Goal: Task Accomplishment & Management: Manage account settings

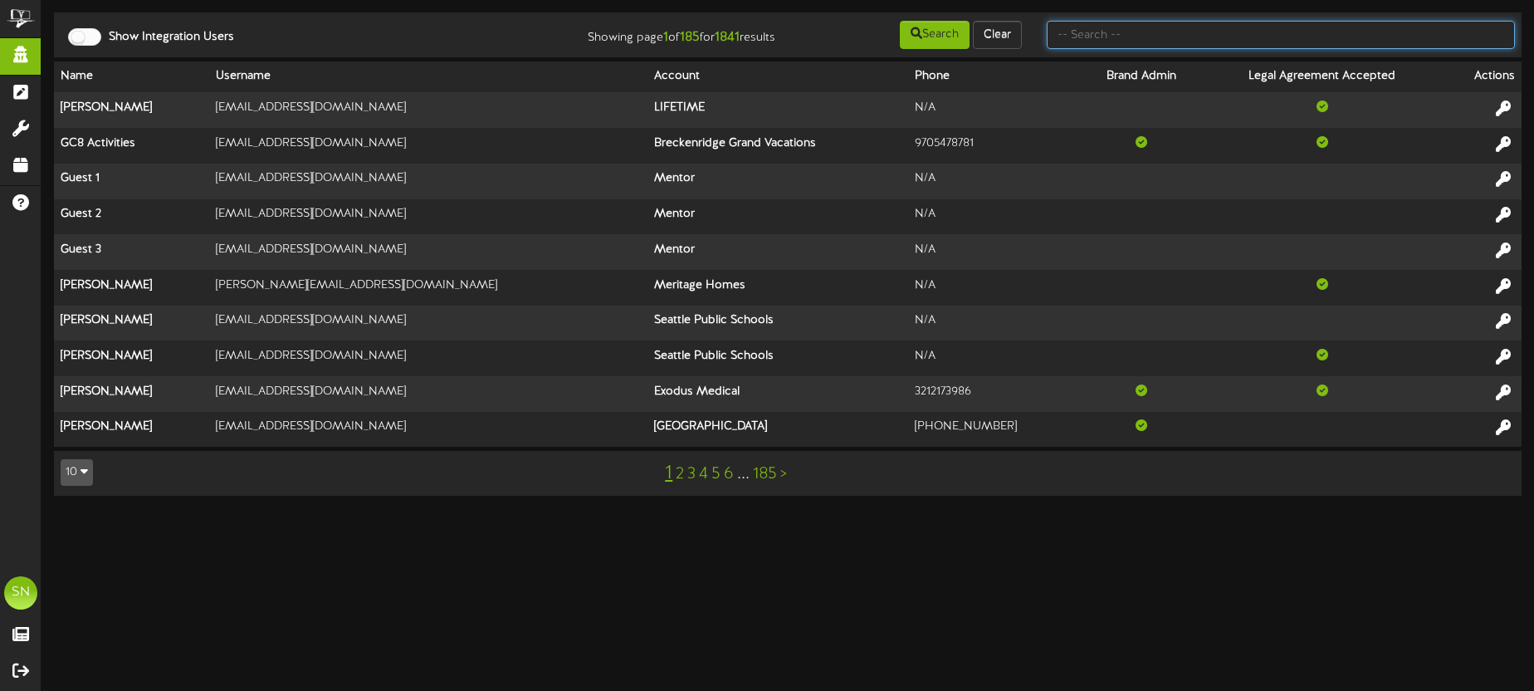
click at [1068, 39] on input "text" at bounding box center [1281, 35] width 468 height 28
type input "active wellness"
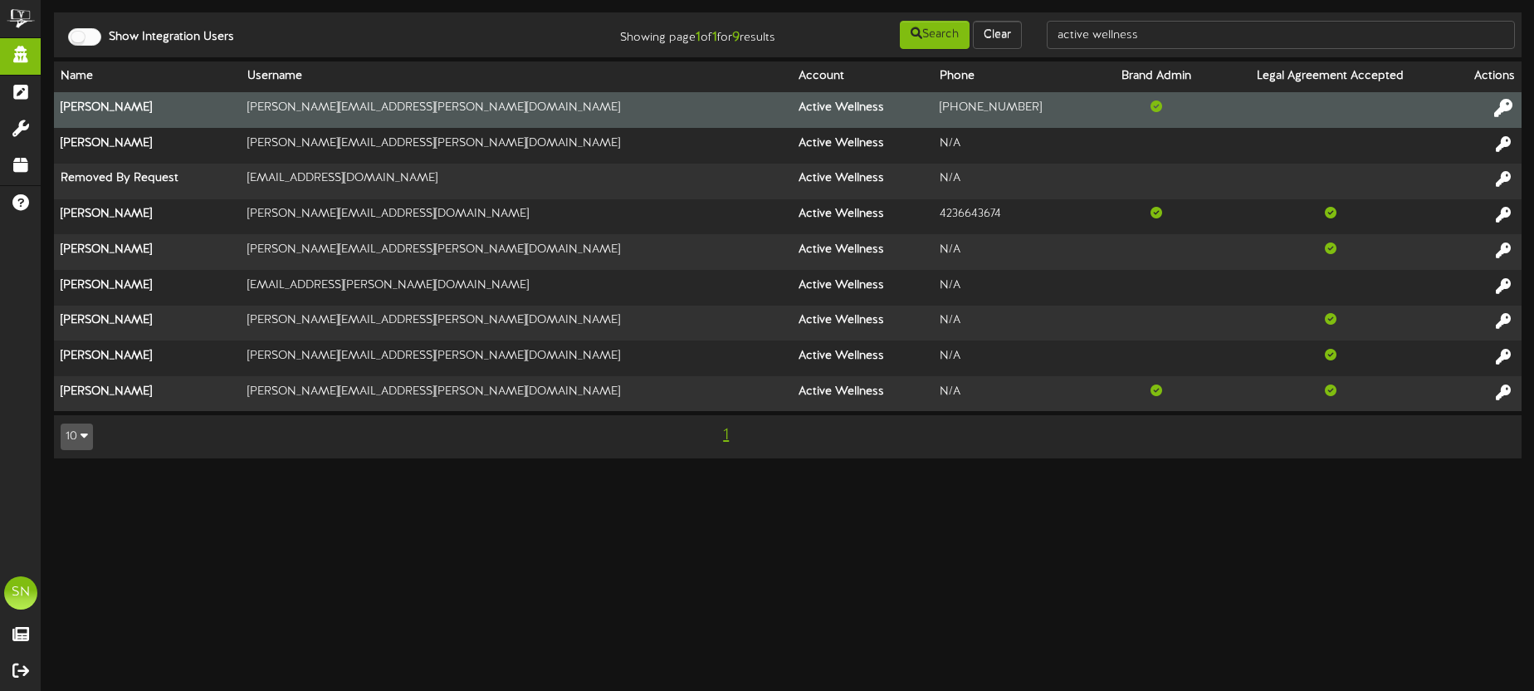
click at [1507, 105] on icon at bounding box center [1504, 108] width 18 height 18
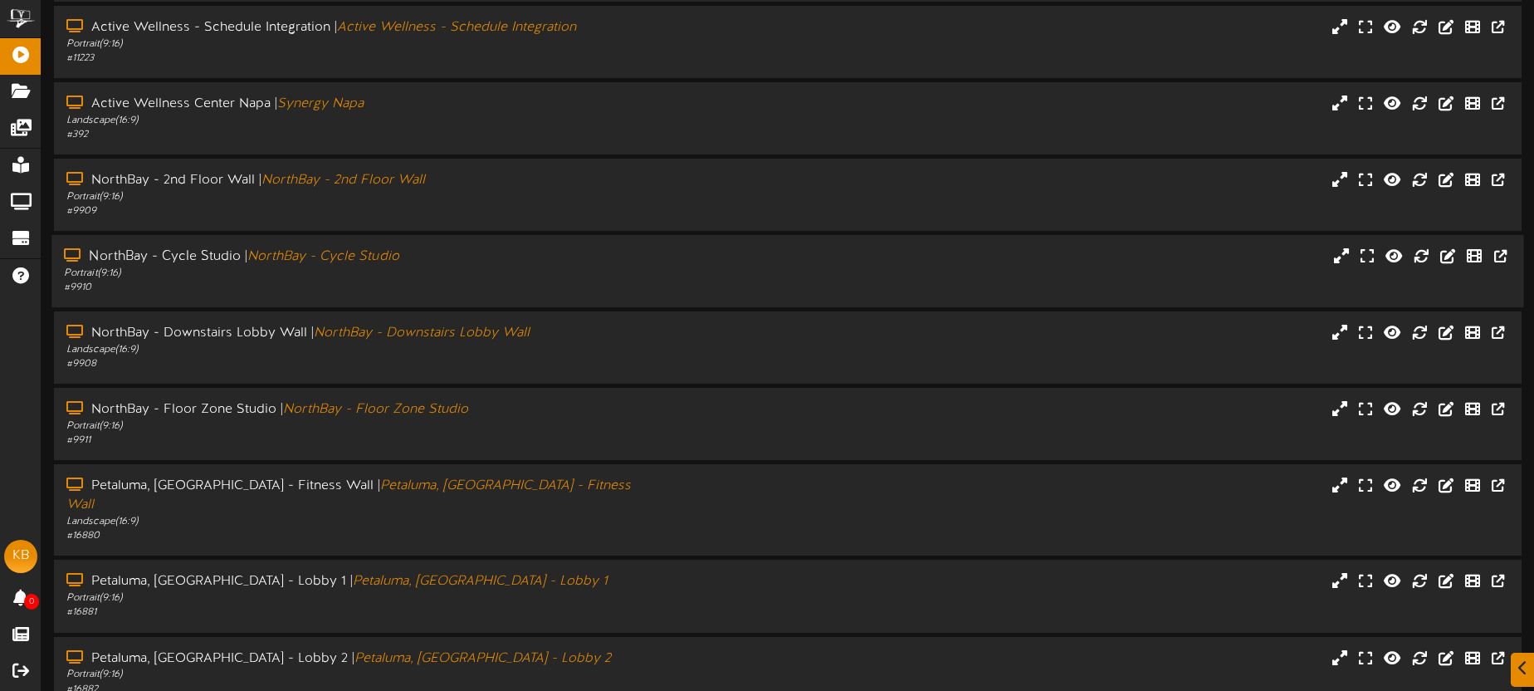
scroll to position [237, 0]
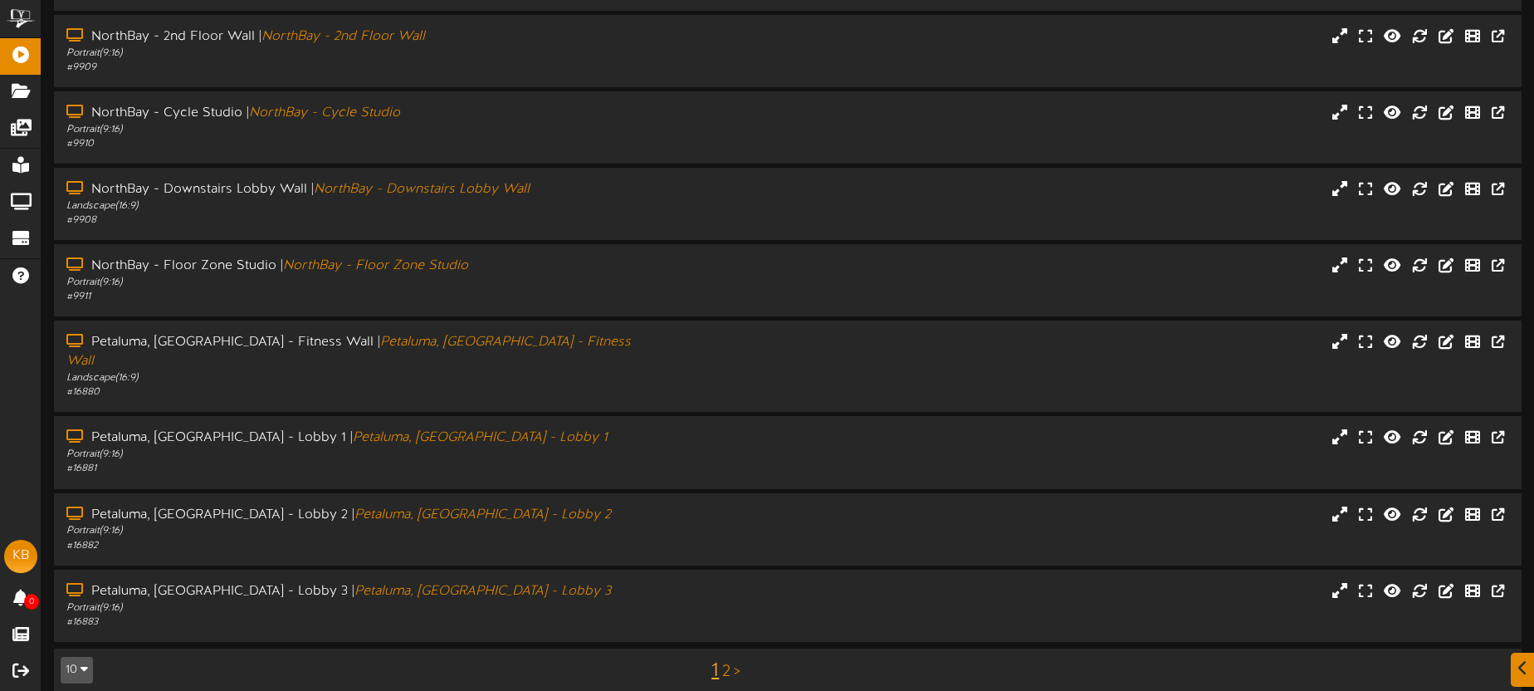
click at [728, 663] on link "2" at bounding box center [726, 672] width 8 height 18
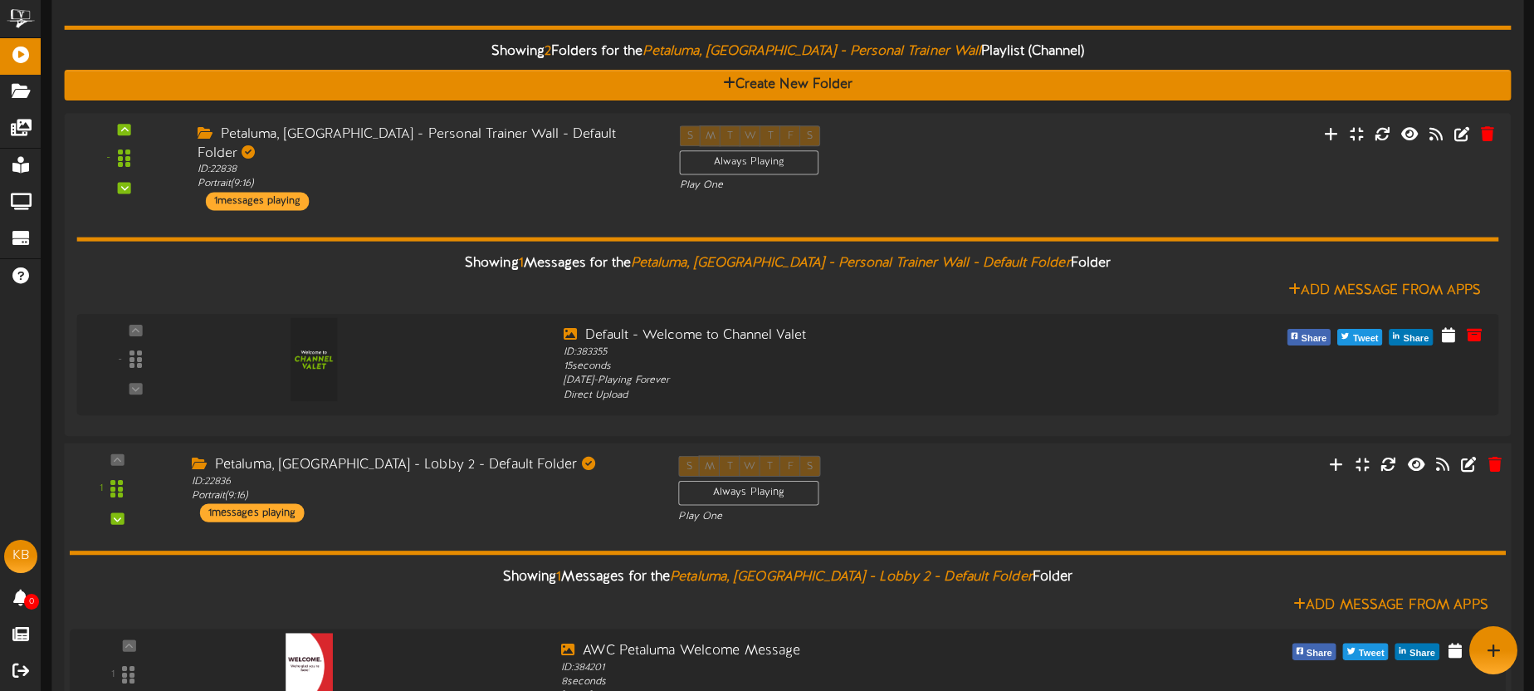
scroll to position [144, 0]
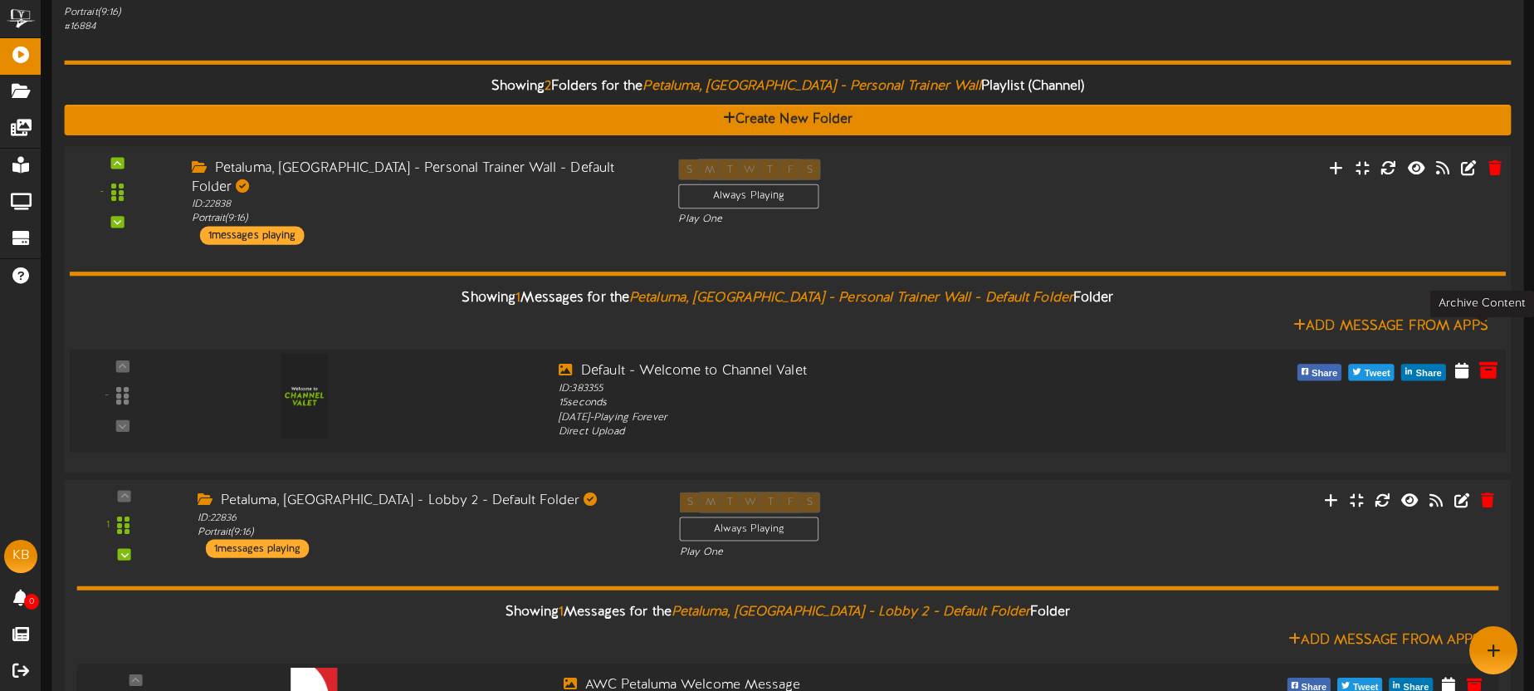
click at [1488, 360] on icon at bounding box center [1489, 369] width 18 height 18
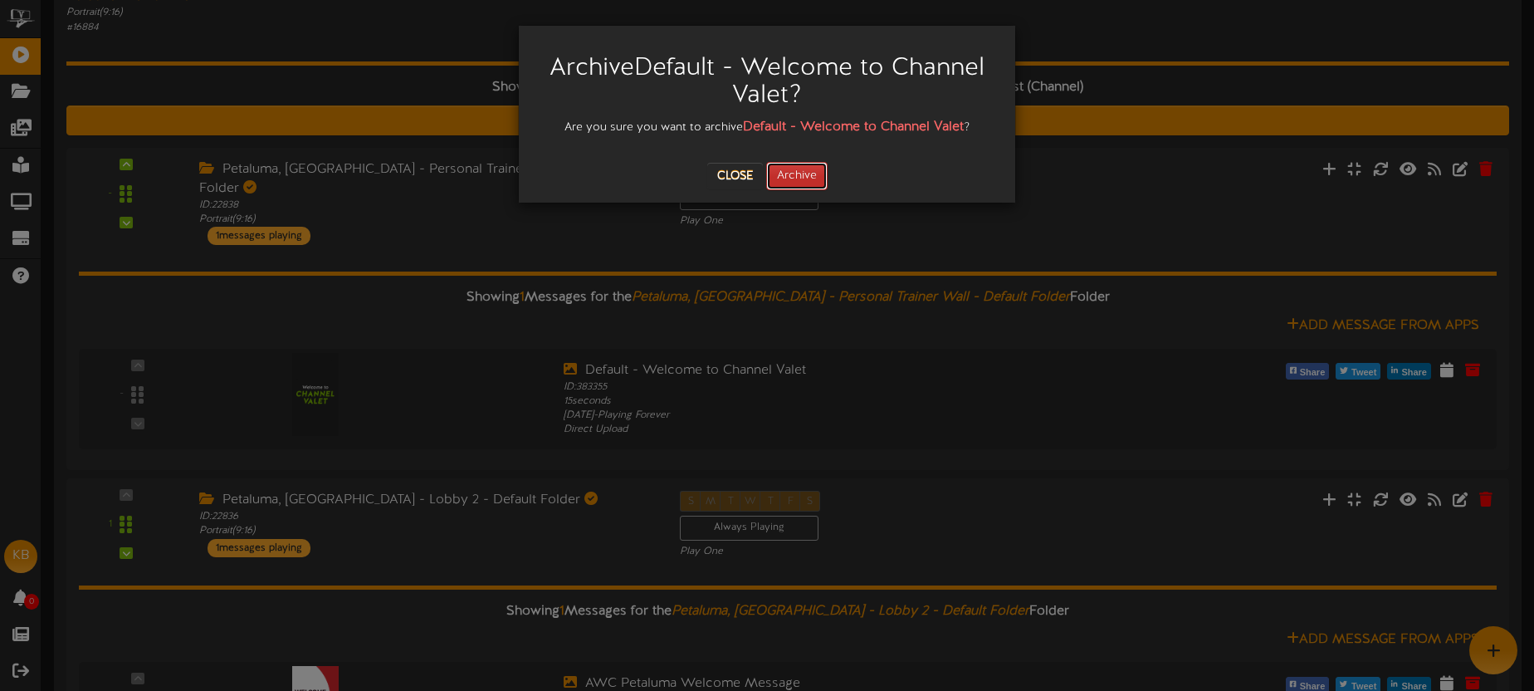
click at [815, 178] on button "Archive" at bounding box center [796, 176] width 61 height 28
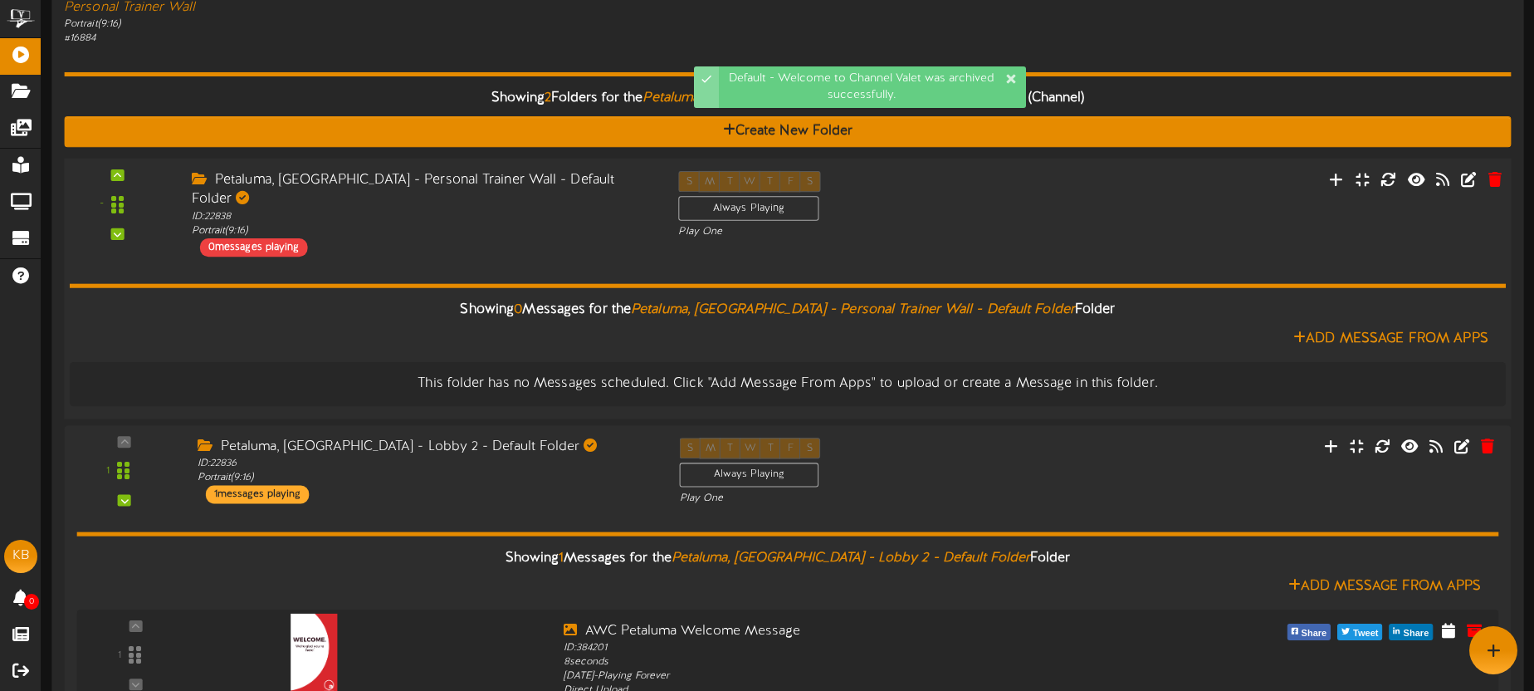
scroll to position [95, 0]
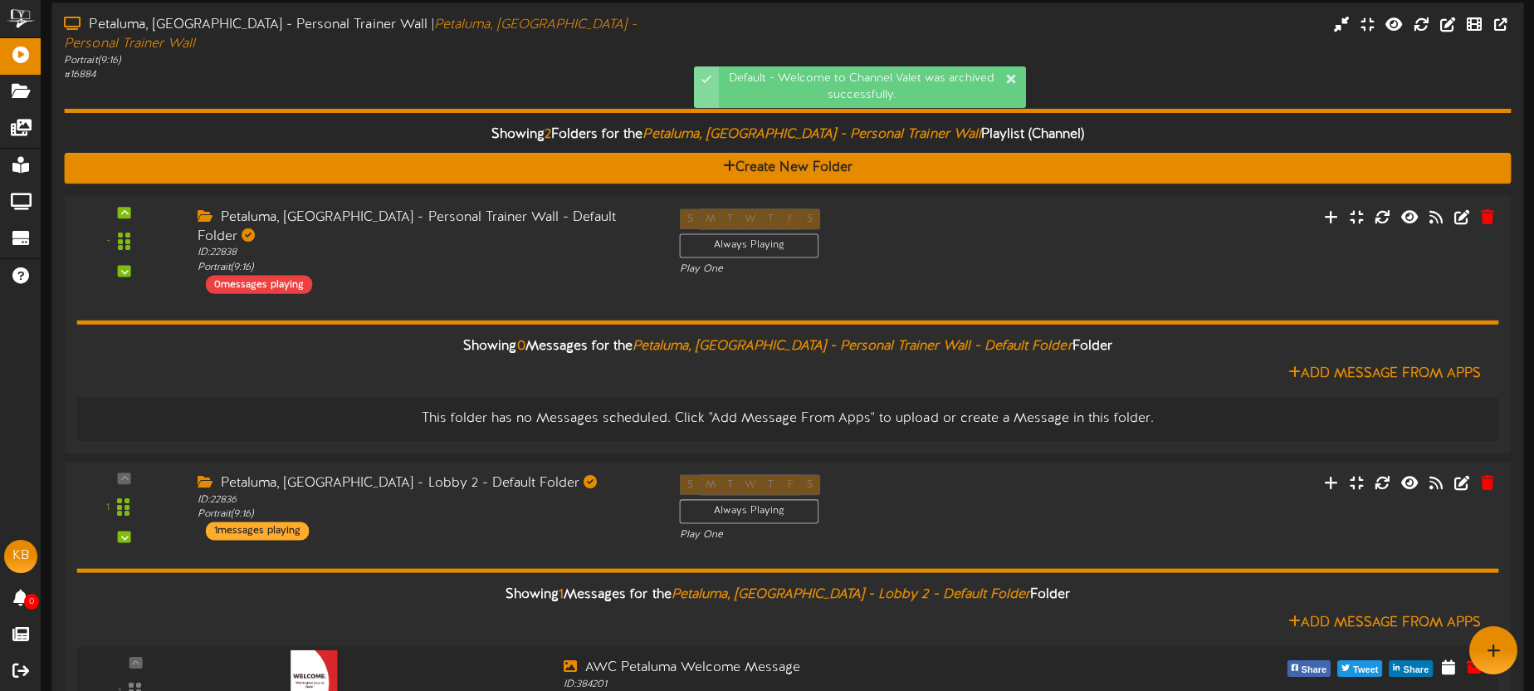
click at [454, 82] on div "Showing 2 Folders for the Petaluma, [GEOGRAPHIC_DATA] - Personal Trainer Wall P…" at bounding box center [787, 429] width 1447 height 694
click at [493, 67] on div "# 16884" at bounding box center [358, 74] width 589 height 14
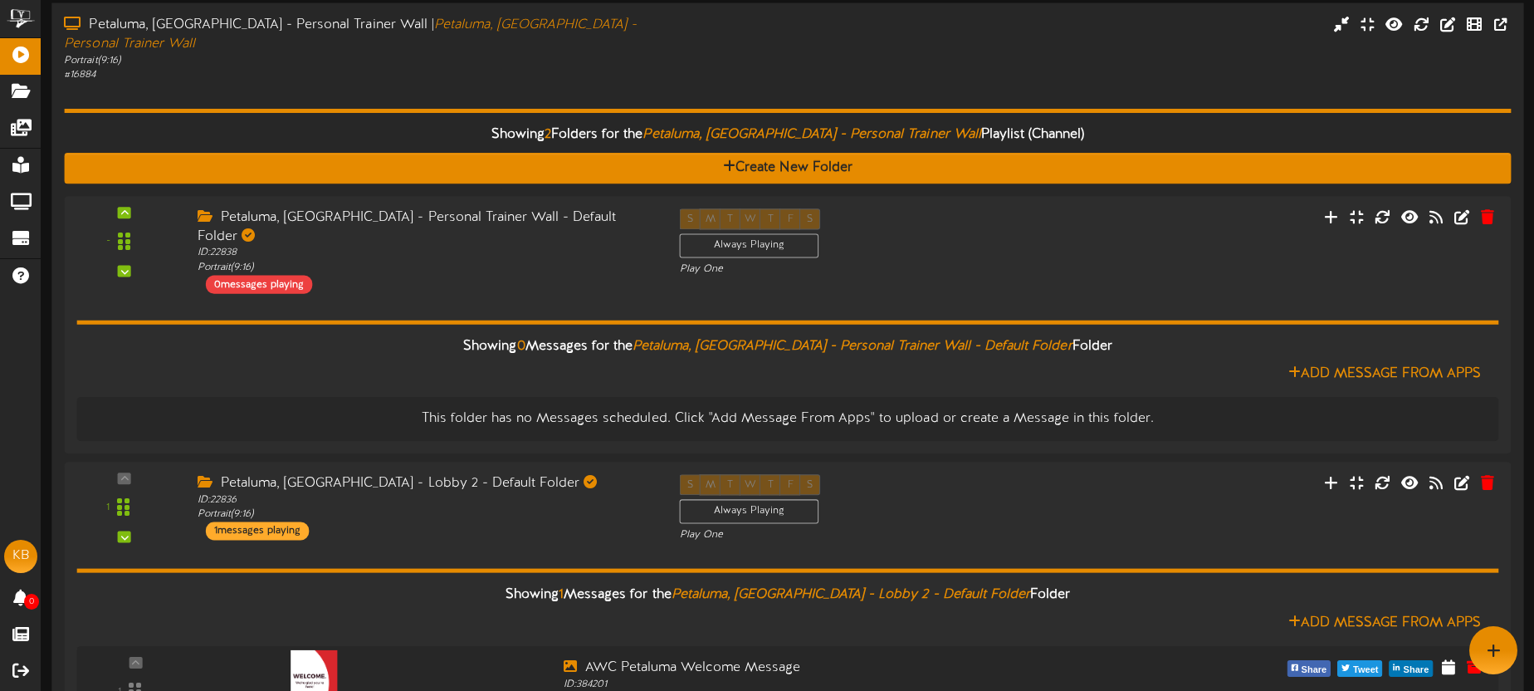
click at [438, 82] on div "Showing 2 Folders for the Petaluma, [GEOGRAPHIC_DATA] - Personal Trainer Wall P…" at bounding box center [787, 429] width 1447 height 694
click at [575, 82] on div "Showing 2 Folders for the Petaluma, [GEOGRAPHIC_DATA] - Personal Trainer Wall P…" at bounding box center [787, 429] width 1447 height 694
click at [576, 82] on div "Showing 2 Folders for the Petaluma, [GEOGRAPHIC_DATA] - Personal Trainer Wall P…" at bounding box center [787, 429] width 1447 height 694
